Goal: Check status: Check status

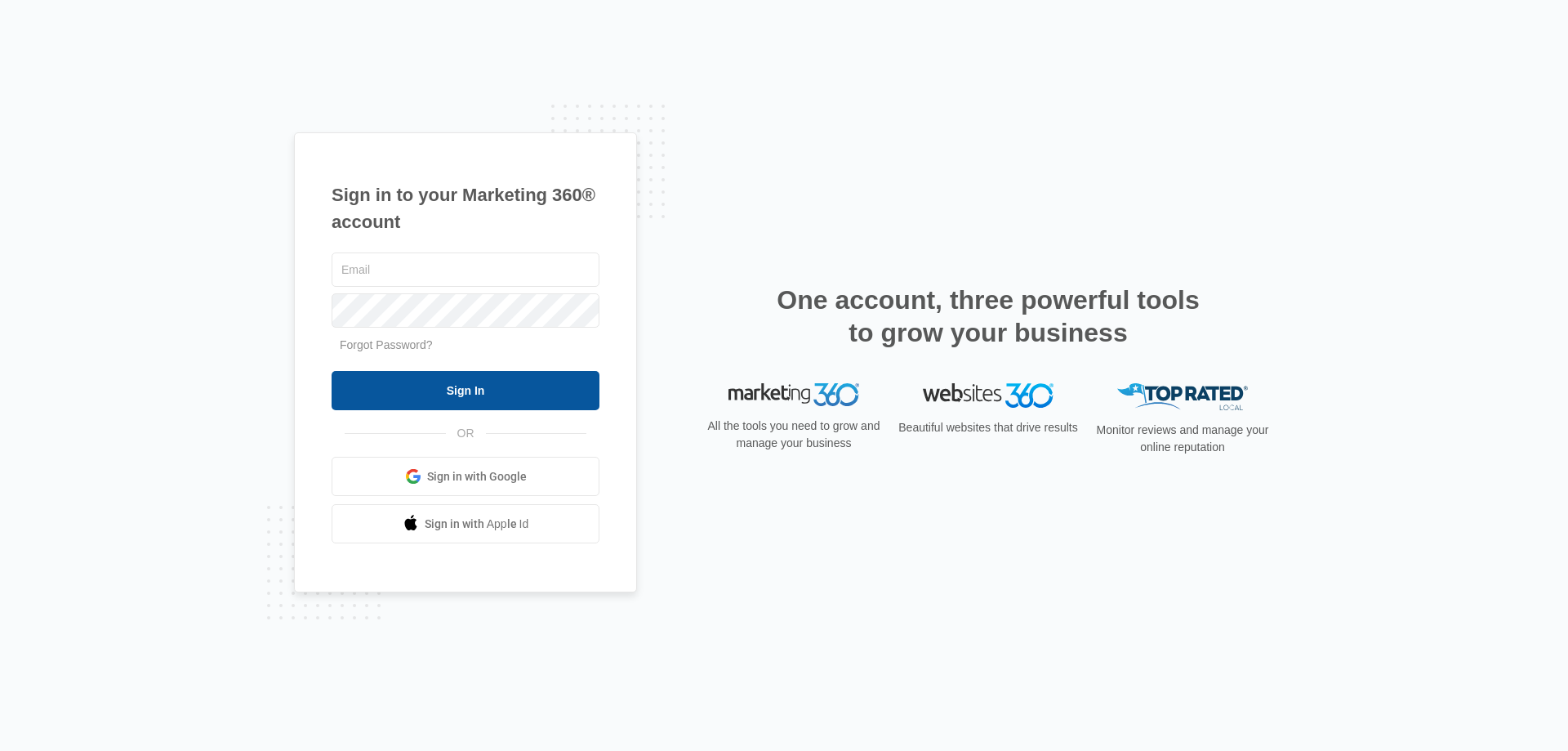
type input "[PERSON_NAME][EMAIL_ADDRESS][DOMAIN_NAME]"
click at [471, 390] on input "Sign In" at bounding box center [465, 390] width 268 height 39
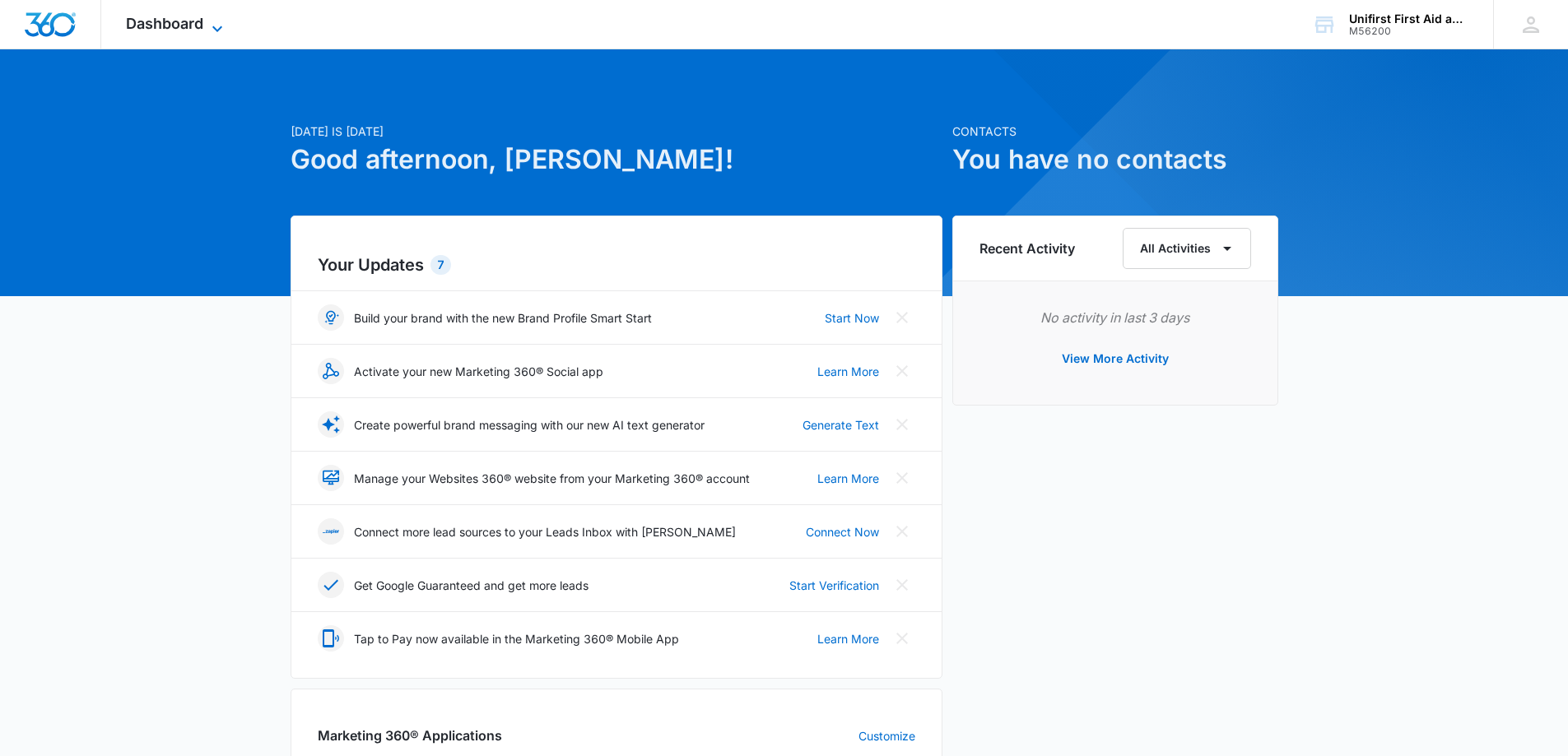
click at [208, 19] on icon at bounding box center [216, 29] width 19 height 19
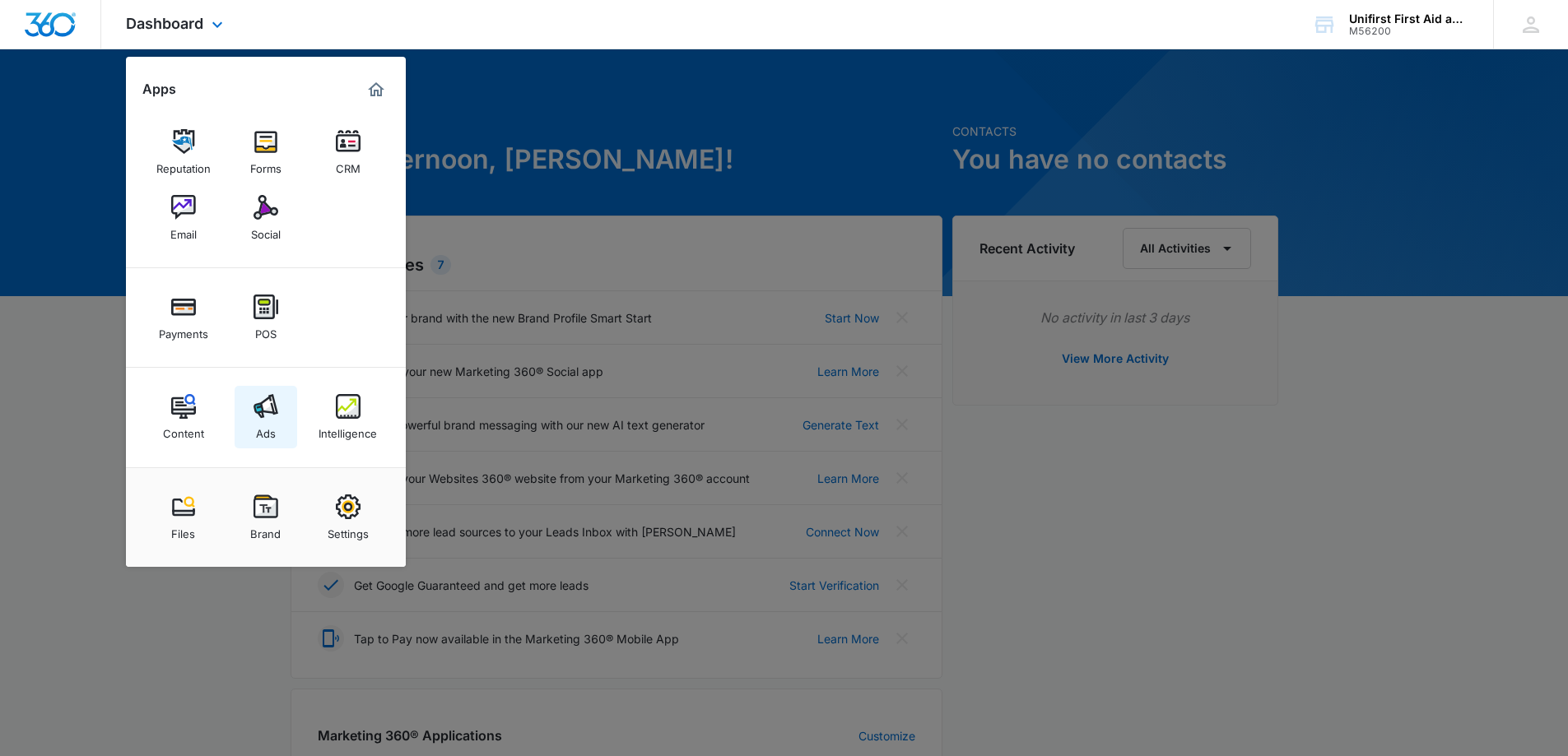
click at [269, 412] on img at bounding box center [265, 406] width 25 height 25
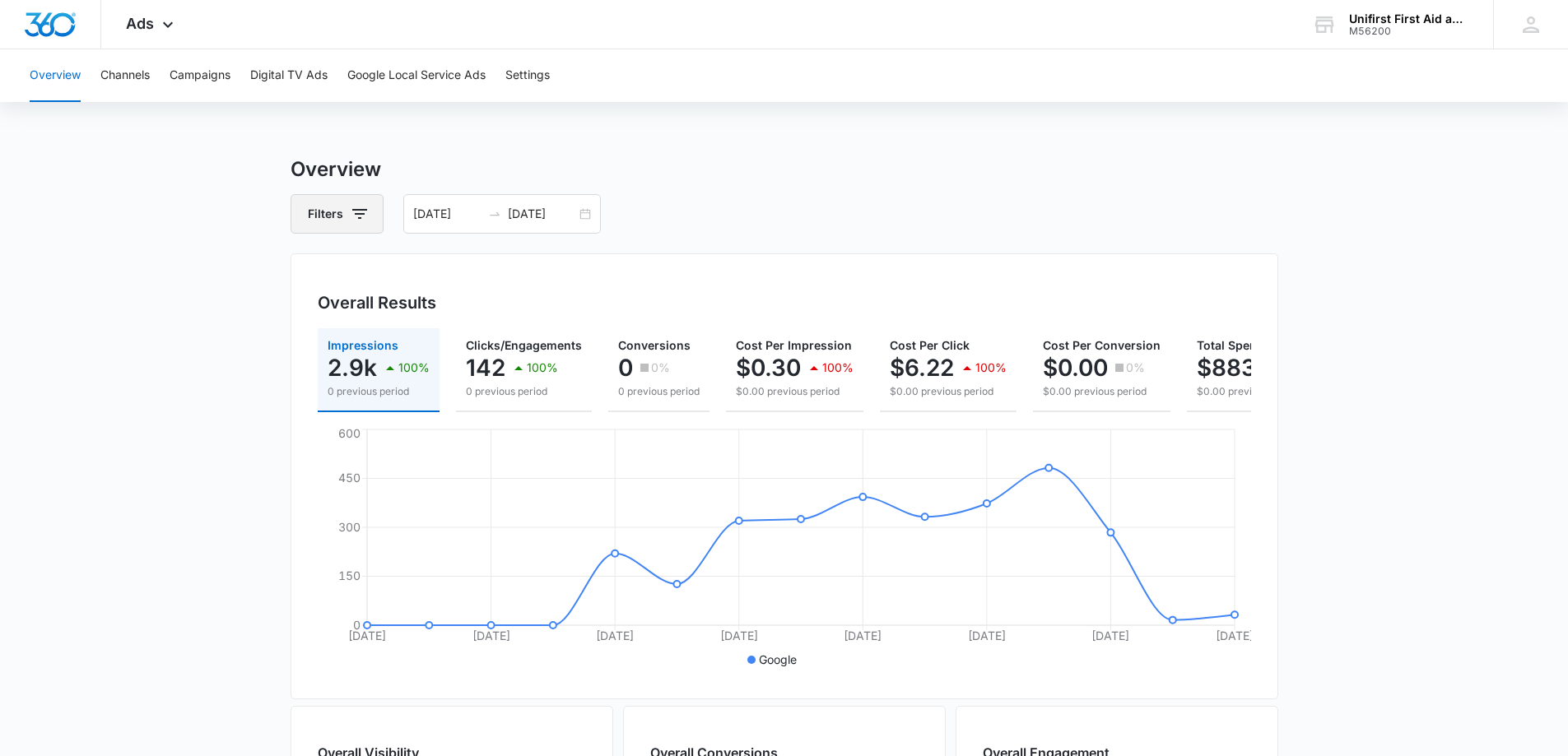
click at [362, 214] on icon "button" at bounding box center [360, 213] width 15 height 10
click at [495, 317] on icon "Show Type filters" at bounding box center [487, 316] width 19 height 19
click at [713, 198] on div "Filters 09/25/2025 10/09/2025" at bounding box center [784, 213] width 987 height 40
click at [548, 217] on input "10/09/2025" at bounding box center [542, 214] width 68 height 18
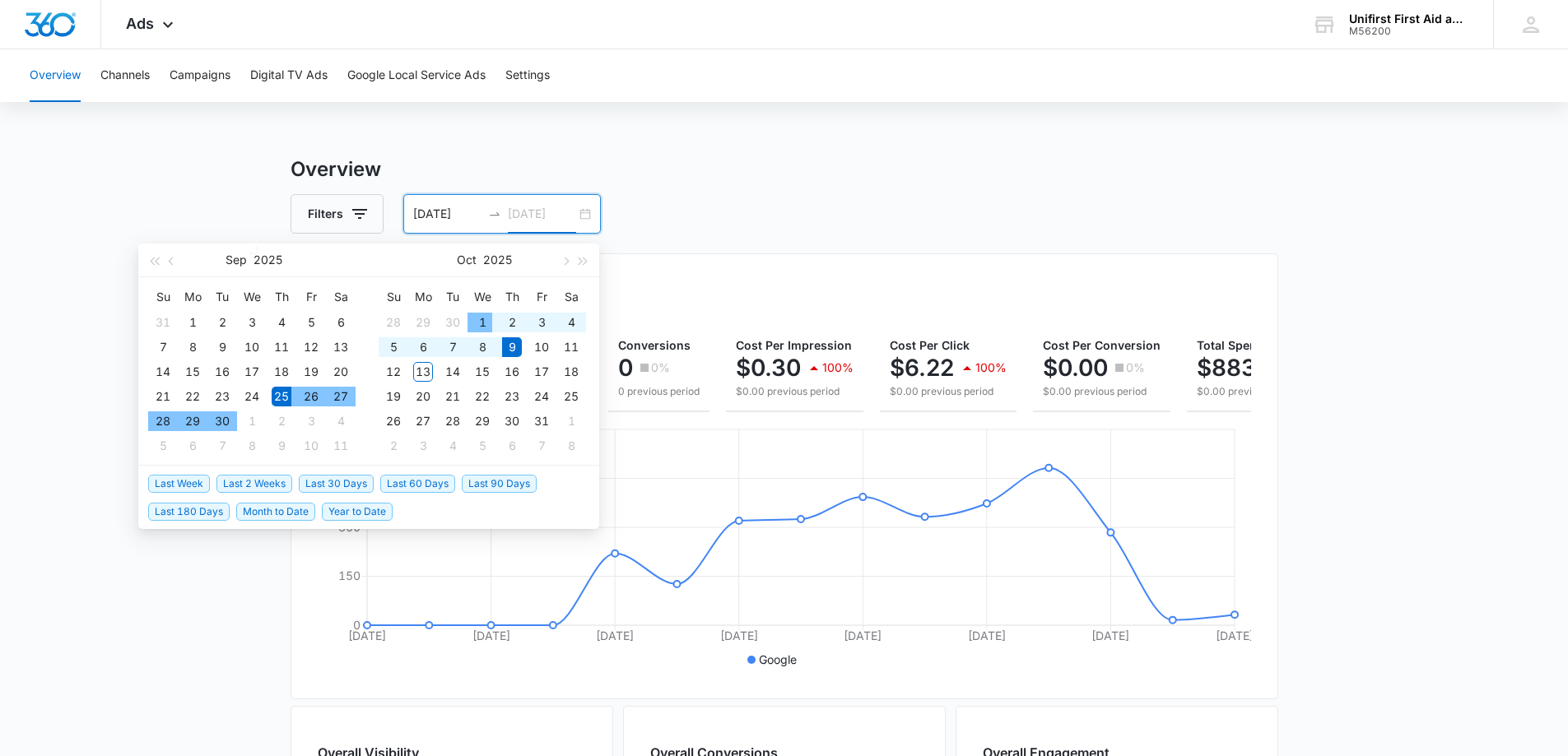
click at [478, 318] on div "1" at bounding box center [481, 322] width 19 height 19
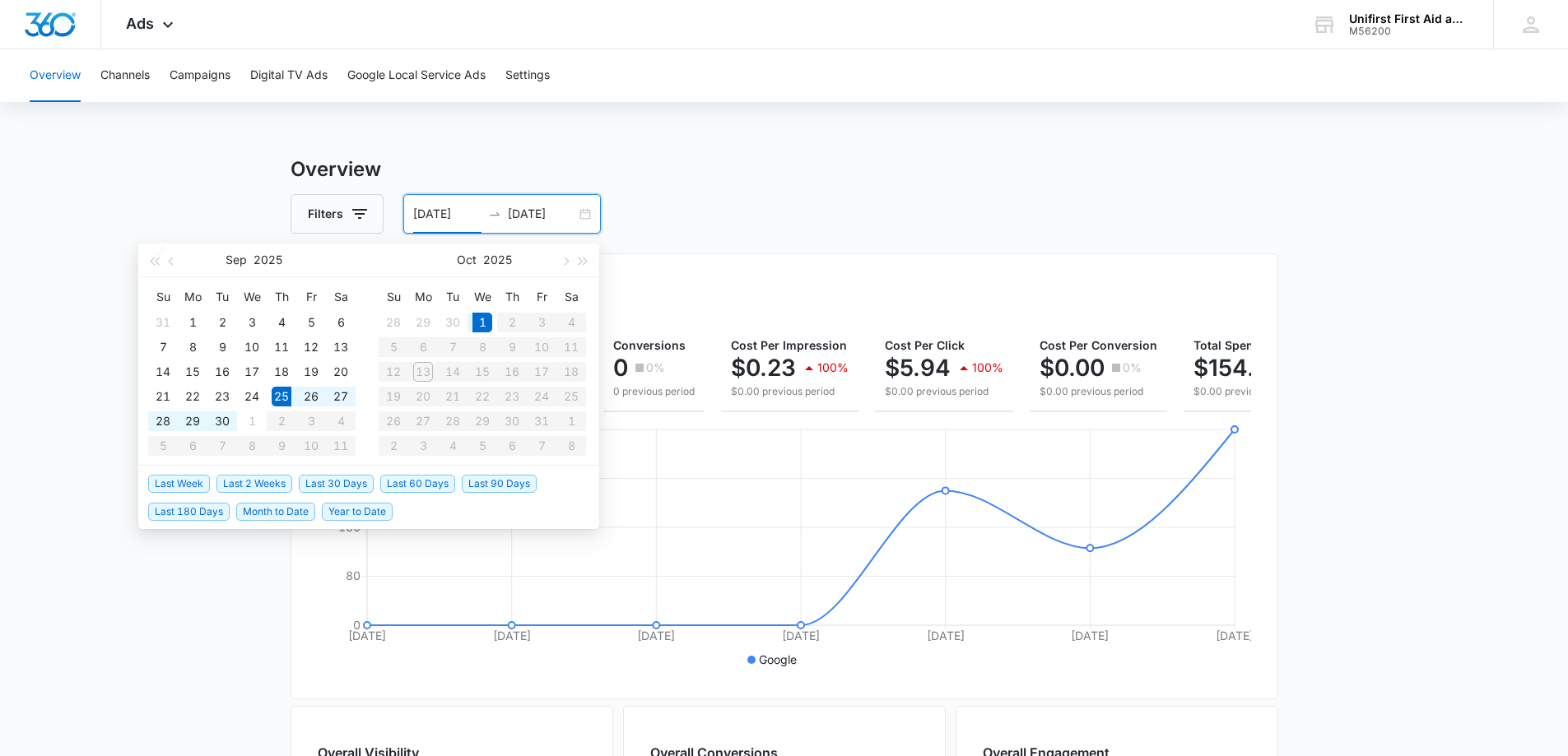
click at [534, 213] on input "10/01/2025" at bounding box center [542, 214] width 68 height 18
click at [481, 321] on div "1" at bounding box center [481, 322] width 19 height 19
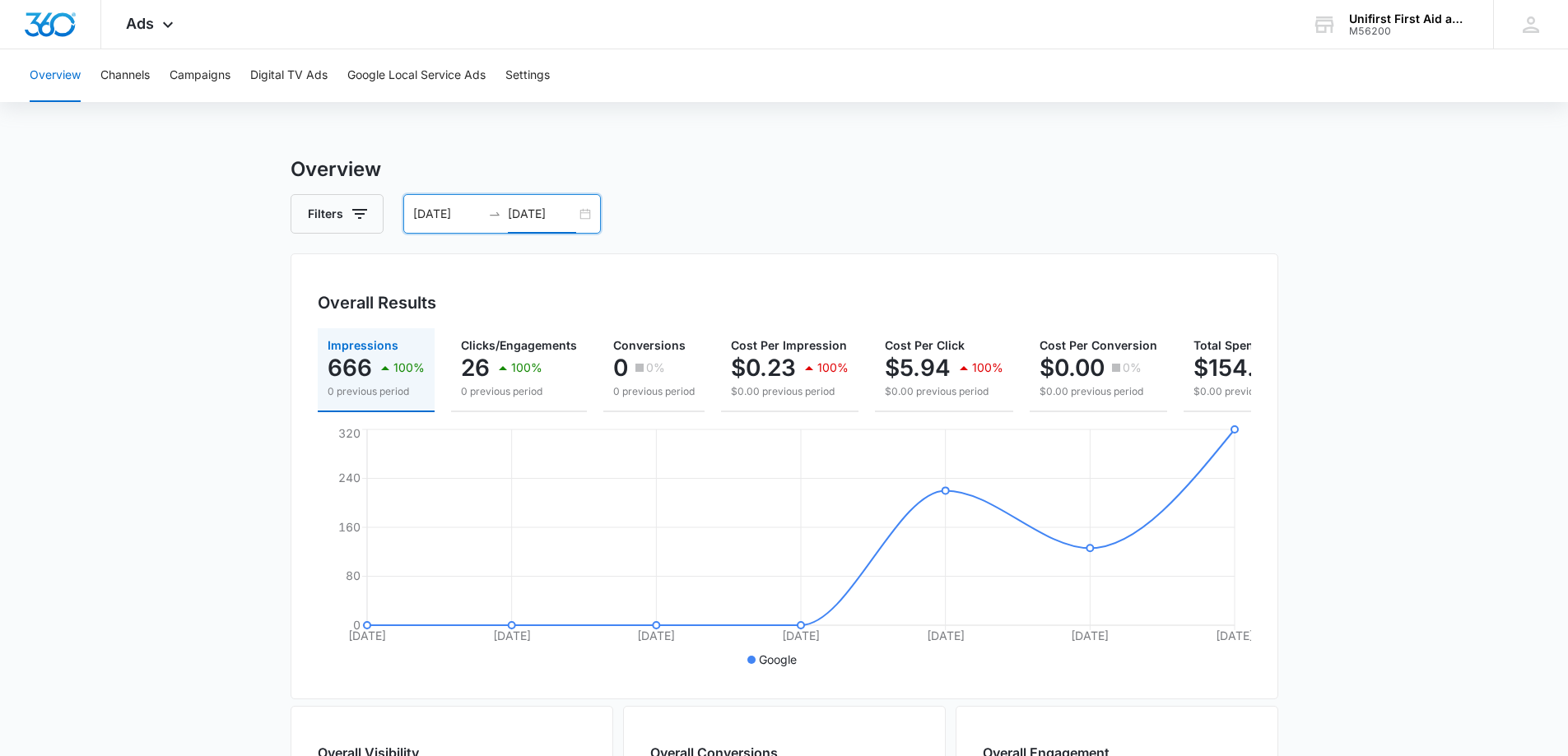
click at [532, 214] on input "10/01/2025" at bounding box center [542, 214] width 68 height 18
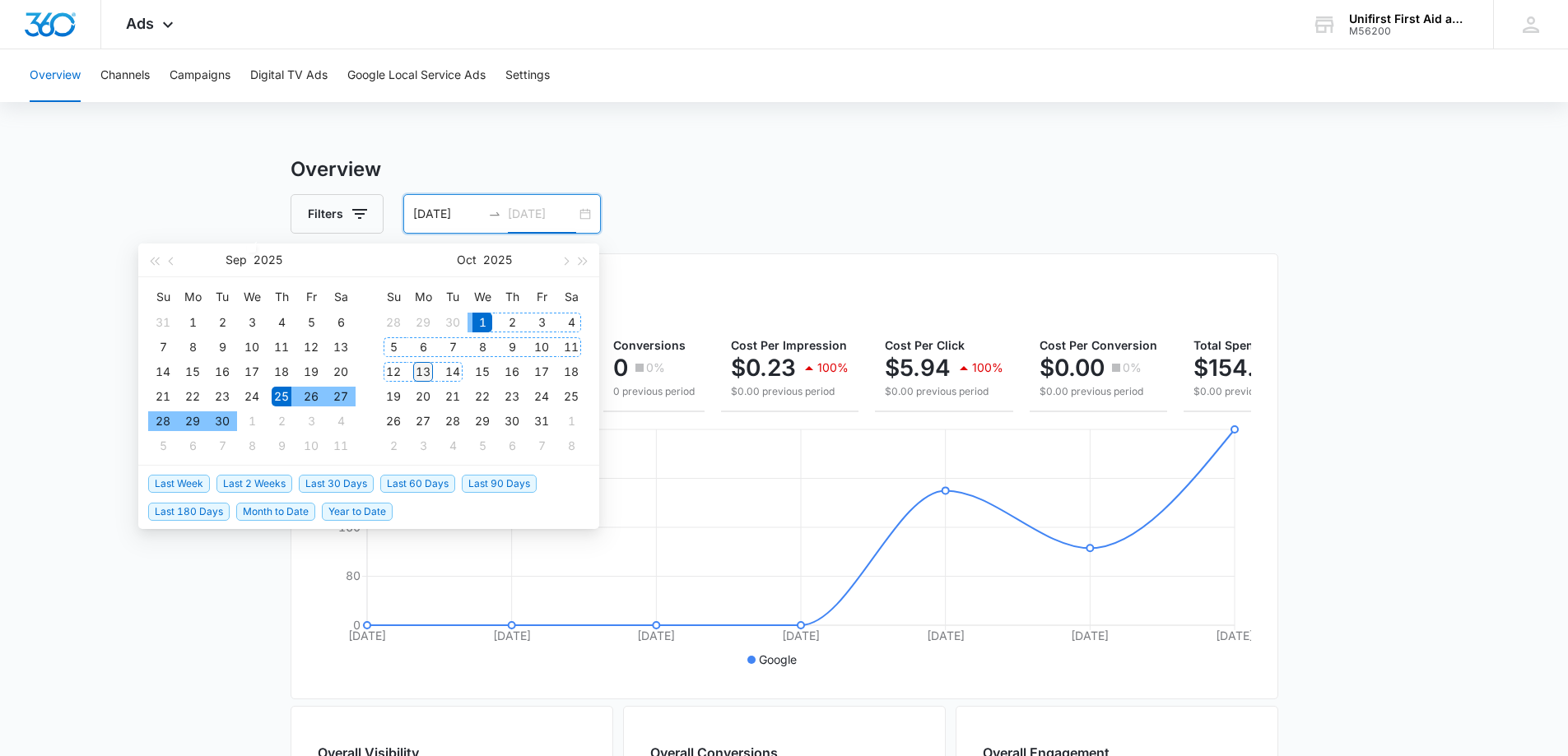
type input "10/13/2025"
click at [425, 372] on div "13" at bounding box center [422, 372] width 19 height 19
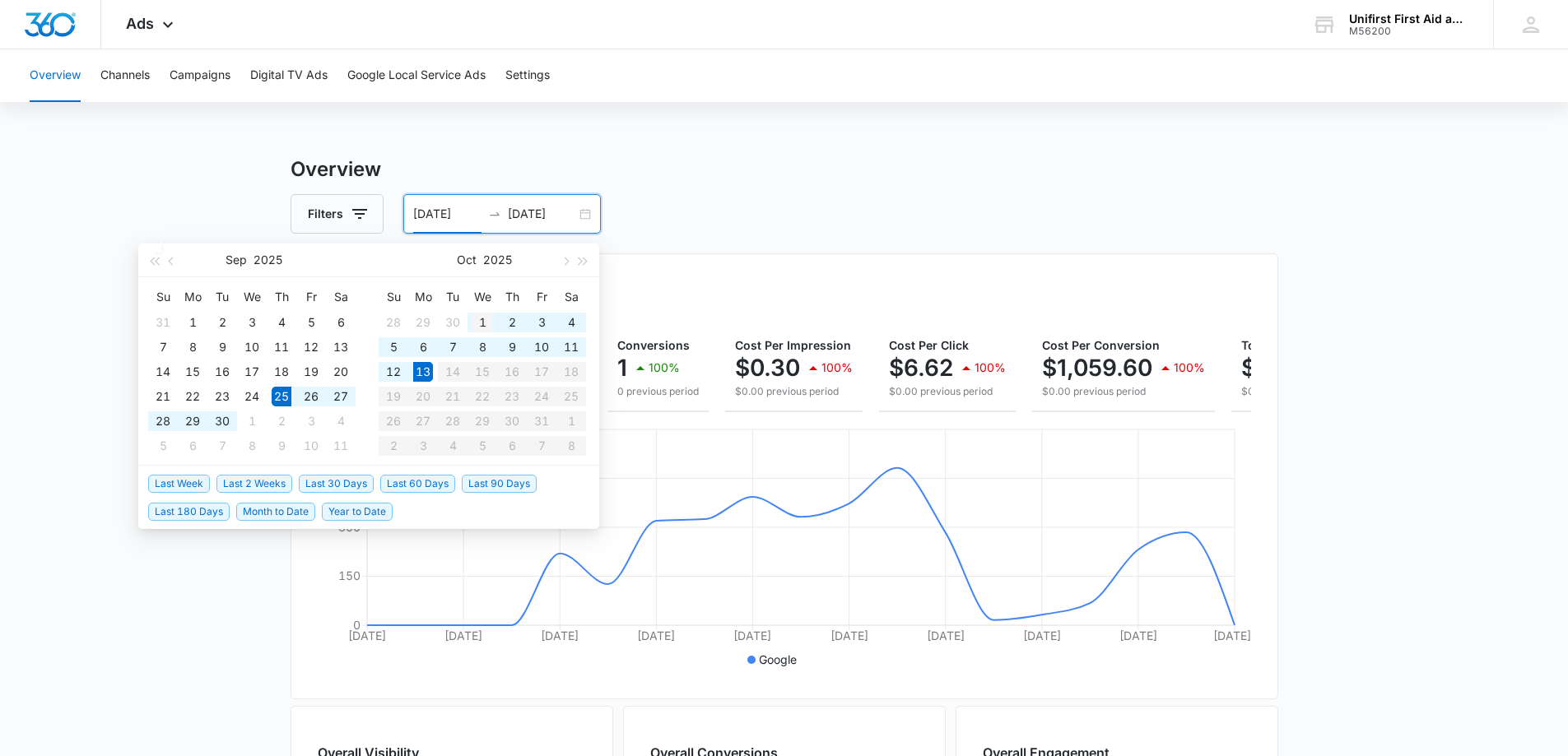
type input "10/01/2025"
click at [487, 315] on div "1" at bounding box center [481, 322] width 19 height 19
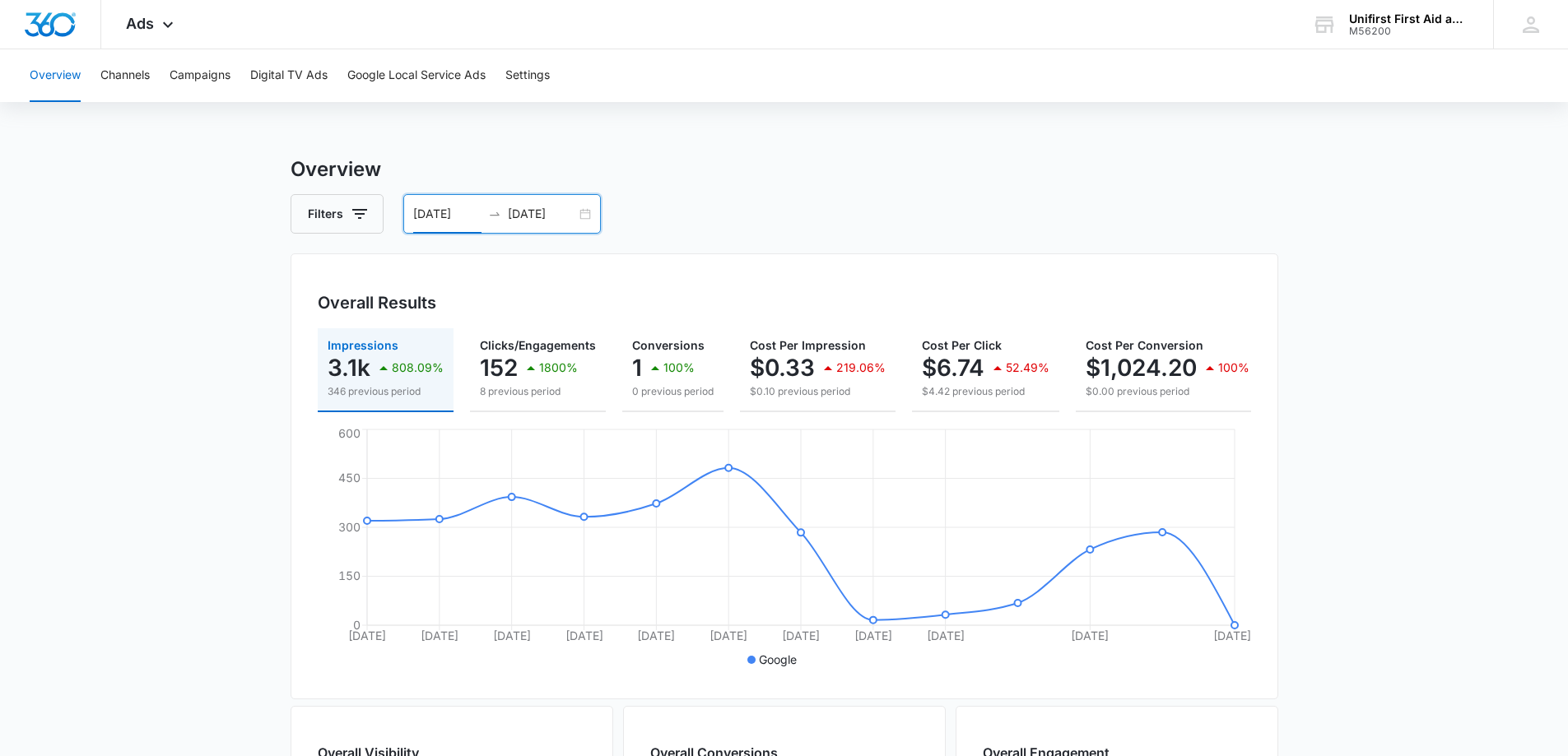
scroll to position [82, 0]
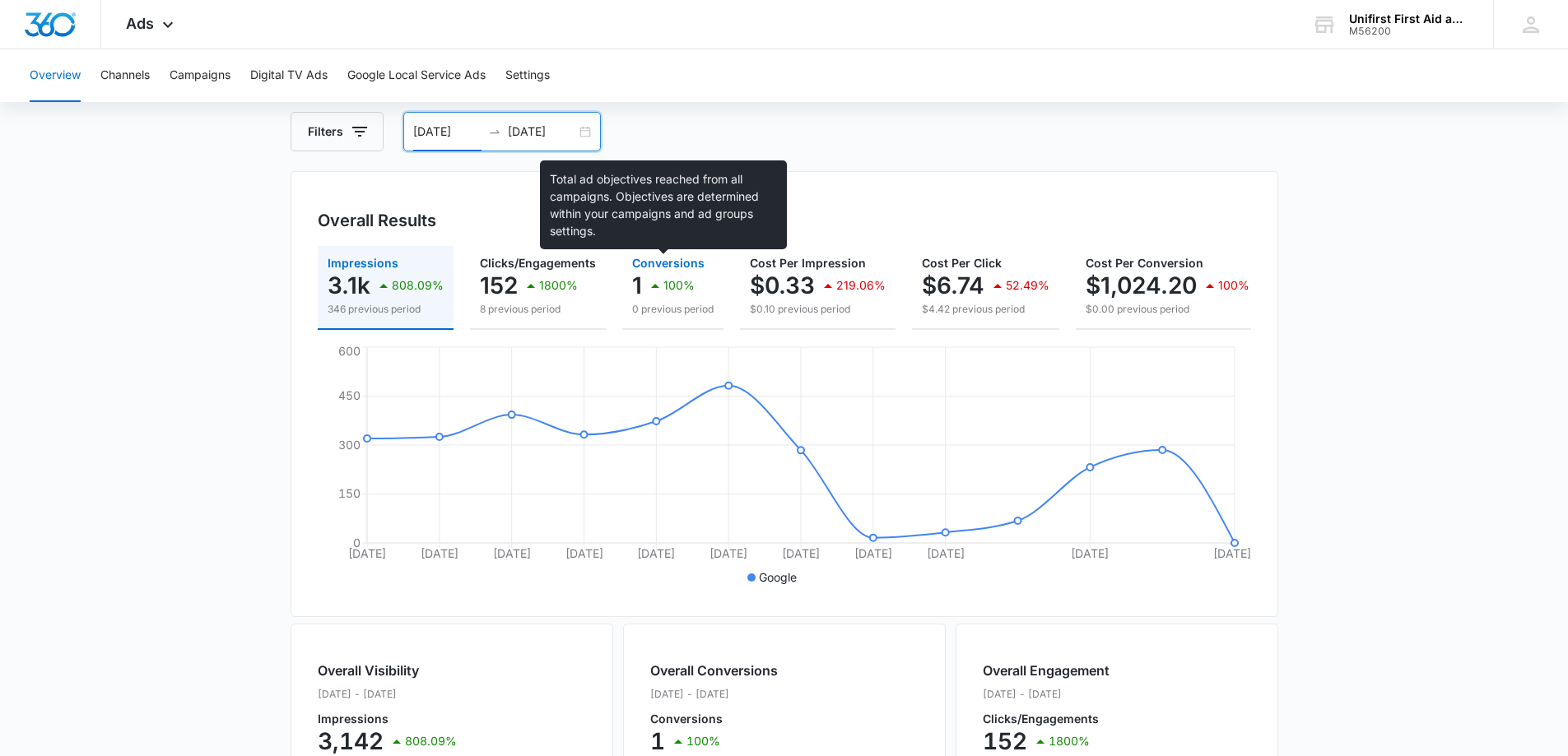
click at [671, 266] on span "Conversions" at bounding box center [668, 262] width 73 height 14
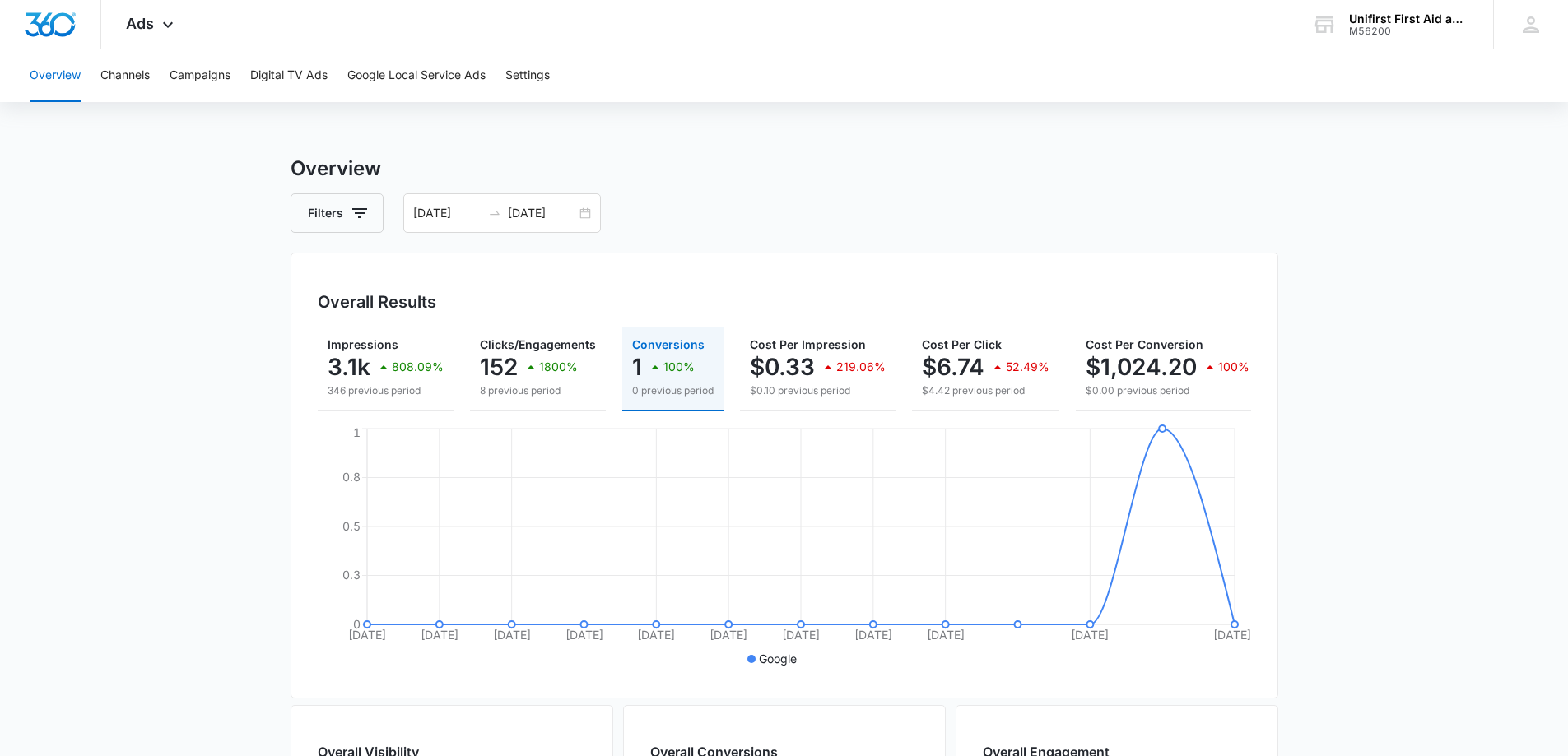
scroll to position [0, 0]
click at [177, 78] on button "Campaigns" at bounding box center [200, 75] width 61 height 52
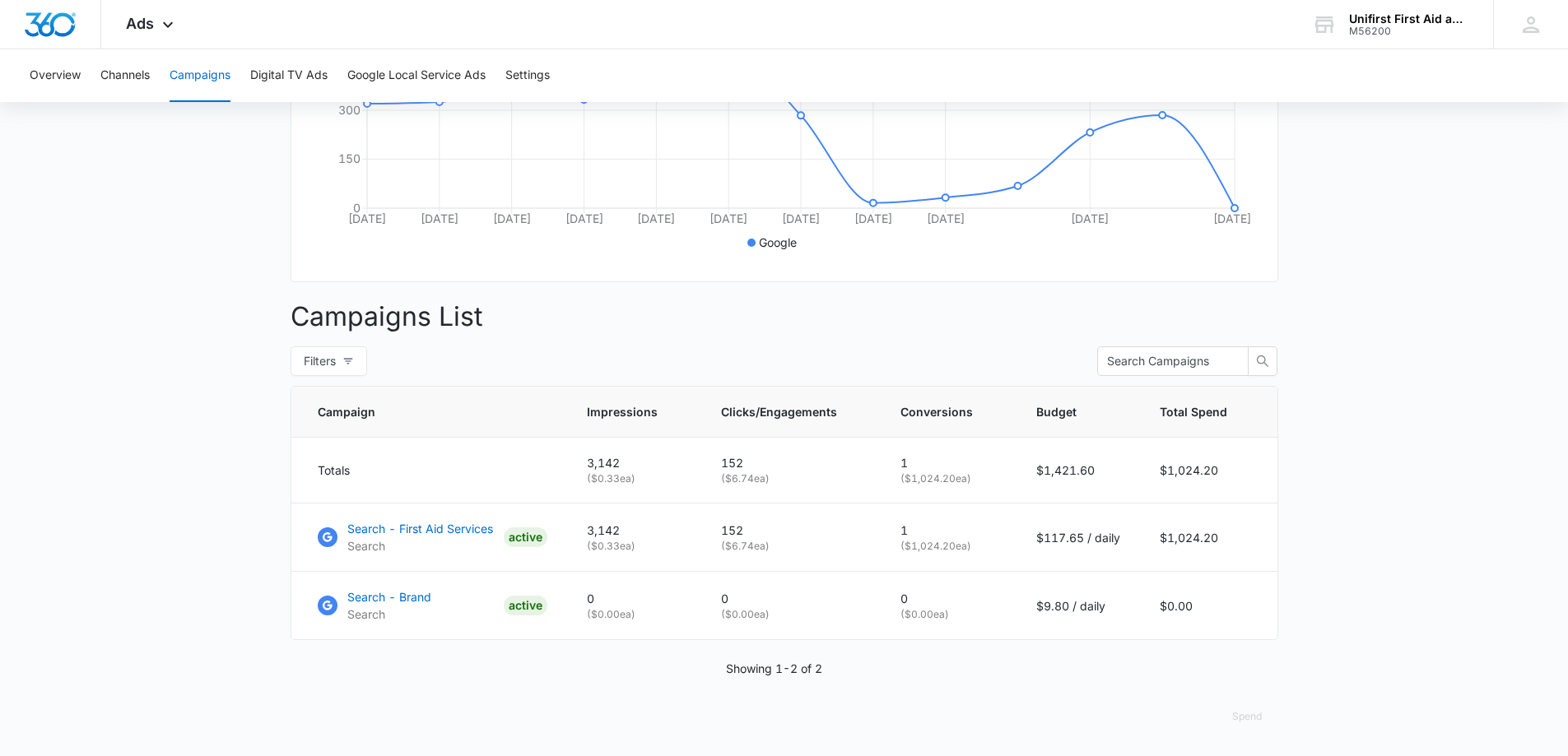
scroll to position [430, 0]
click at [449, 528] on p "Search - First Aid Services" at bounding box center [420, 528] width 145 height 17
